Goal: Check status: Check status

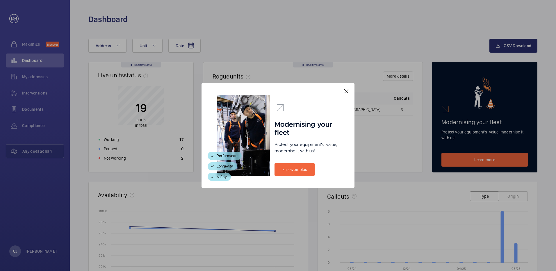
click at [347, 91] on mat-icon at bounding box center [346, 91] width 7 height 7
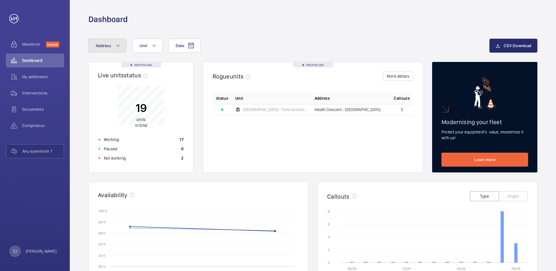
click at [119, 48] on mat-icon at bounding box center [118, 45] width 5 height 7
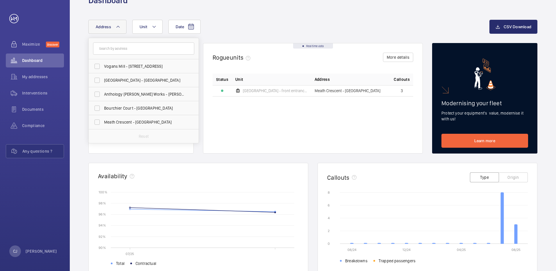
scroll to position [29, 0]
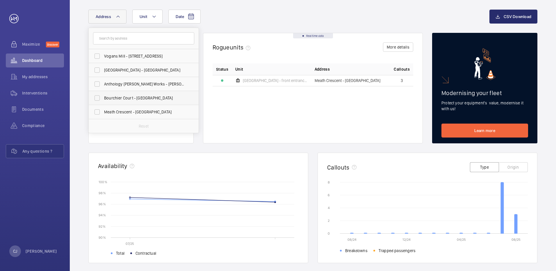
click at [96, 98] on label "Bourchier Court - [GEOGRAPHIC_DATA]" at bounding box center [139, 98] width 101 height 14
click at [96, 98] on input "Bourchier Court - [GEOGRAPHIC_DATA]" at bounding box center [97, 98] width 12 height 12
checkbox input "true"
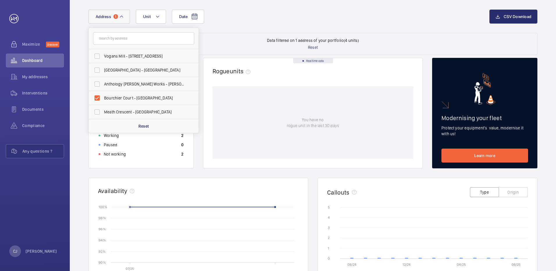
click at [253, 173] on div "Real time data Live units status﻿ 4 units in total Working 2 Paused 0 Not worki…" at bounding box center [312, 233] width 449 height 350
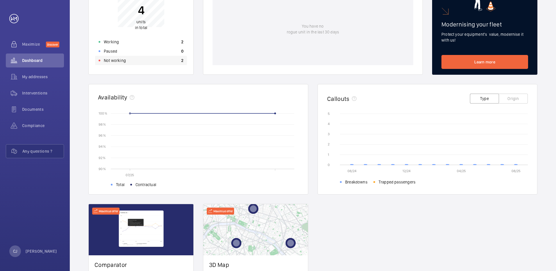
scroll to position [58, 0]
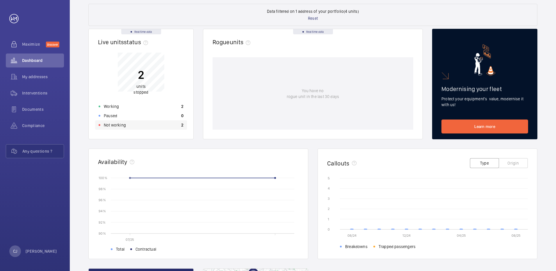
click at [151, 127] on div "Not working 2" at bounding box center [141, 124] width 92 height 9
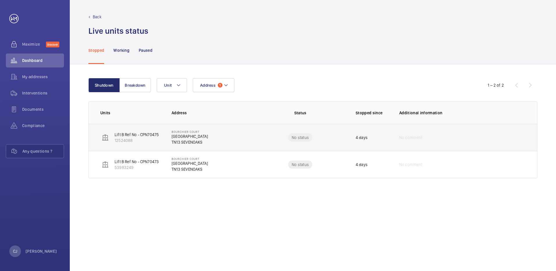
click at [217, 139] on td "[GEOGRAPHIC_DATA]" at bounding box center [208, 137] width 92 height 27
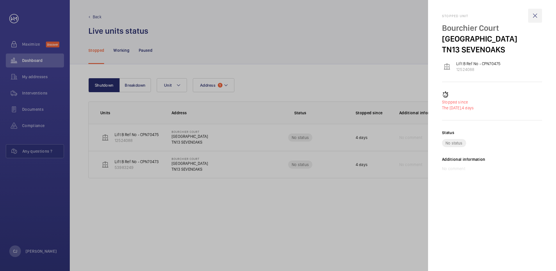
click at [534, 16] on wm-front-icon-button at bounding box center [535, 16] width 14 height 14
